Goal: Task Accomplishment & Management: Manage account settings

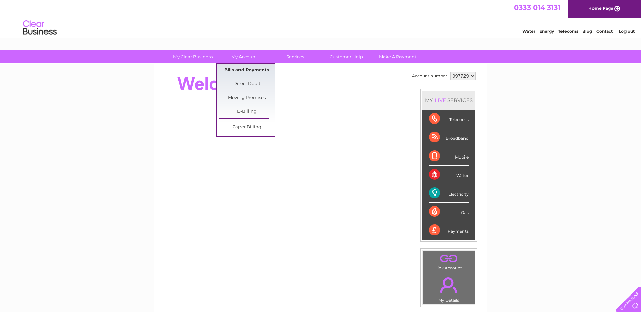
click at [245, 68] on link "Bills and Payments" at bounding box center [247, 70] width 56 height 13
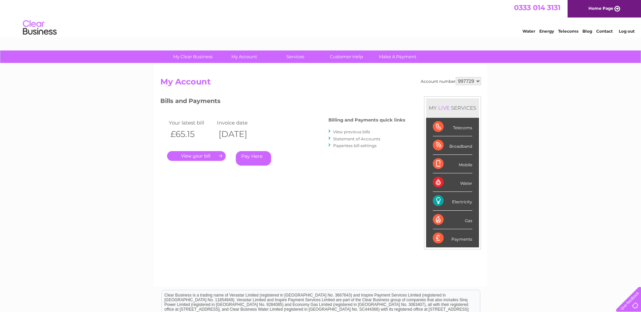
click at [211, 158] on link "." at bounding box center [196, 156] width 59 height 10
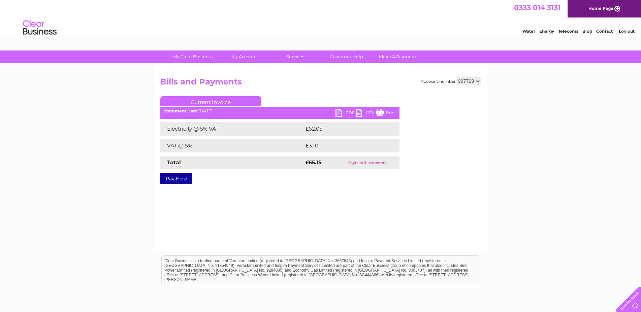
click at [348, 113] on link "PDF" at bounding box center [346, 114] width 20 height 10
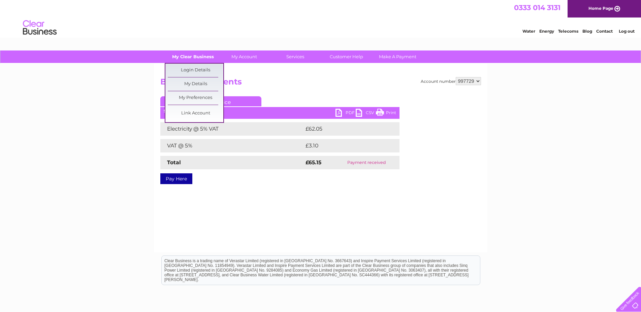
click at [203, 55] on link "My Clear Business" at bounding box center [193, 57] width 56 height 12
click at [198, 66] on link "Login Details" at bounding box center [196, 70] width 56 height 13
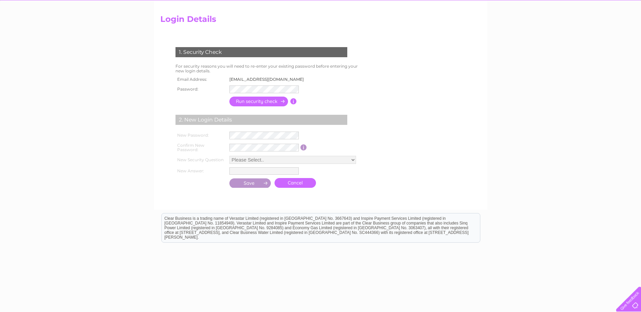
scroll to position [81, 0]
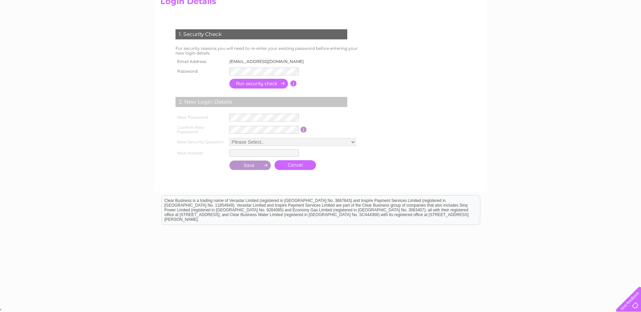
click at [274, 84] on input "button" at bounding box center [258, 84] width 59 height 10
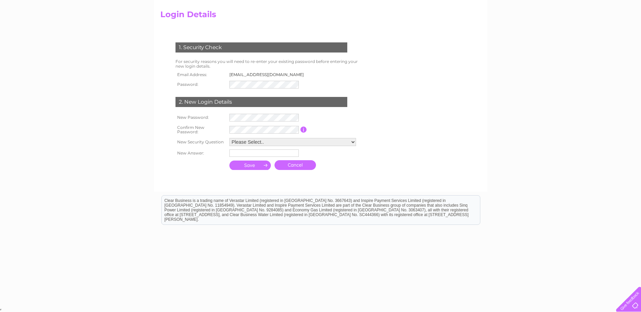
scroll to position [67, 0]
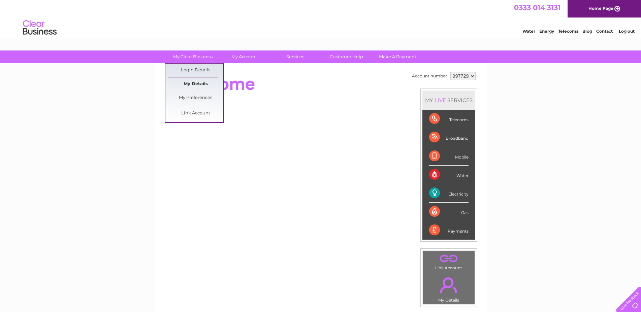
click at [200, 82] on link "My Details" at bounding box center [196, 83] width 56 height 13
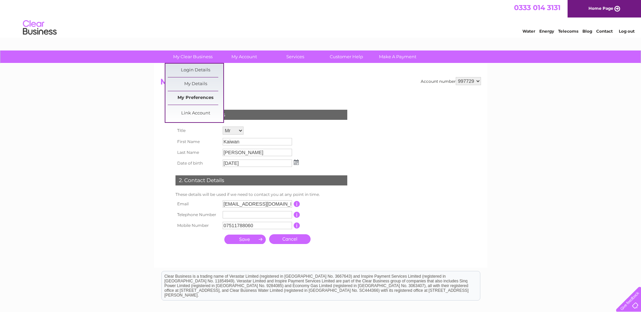
click at [197, 96] on link "My Preferences" at bounding box center [196, 97] width 56 height 13
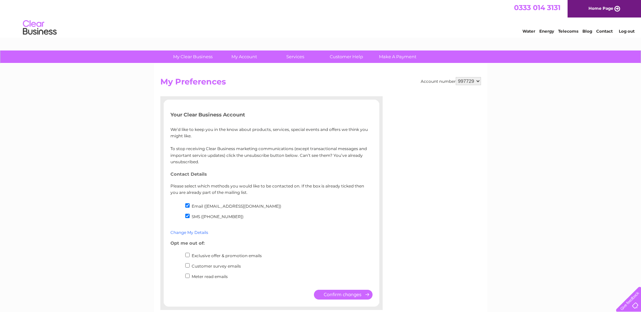
click at [200, 234] on link "Change My Details" at bounding box center [189, 232] width 38 height 5
